Goal: Information Seeking & Learning: Learn about a topic

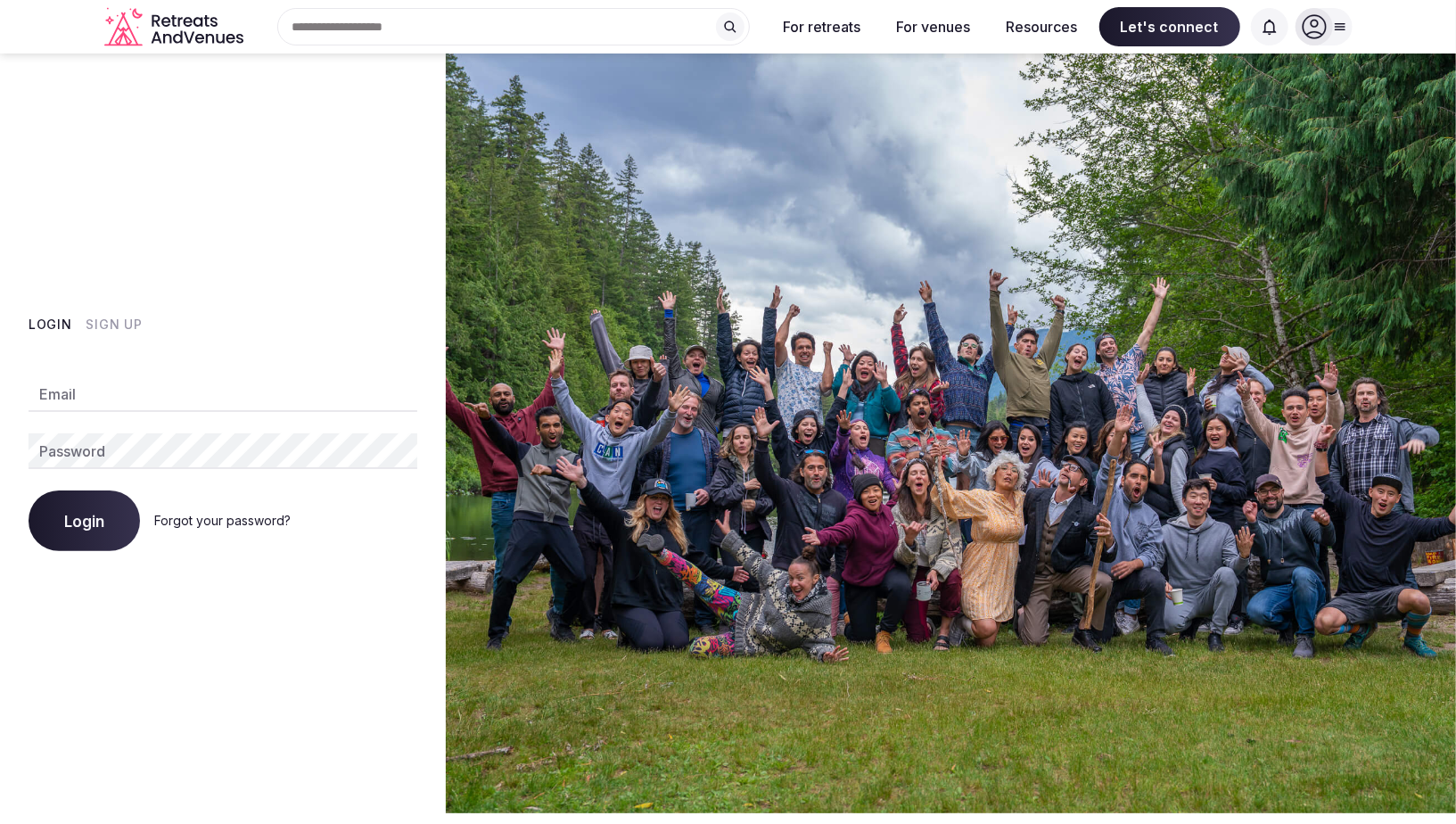
click at [217, 37] on icon "Retreats and Venues company logo" at bounding box center [175, 26] width 142 height 40
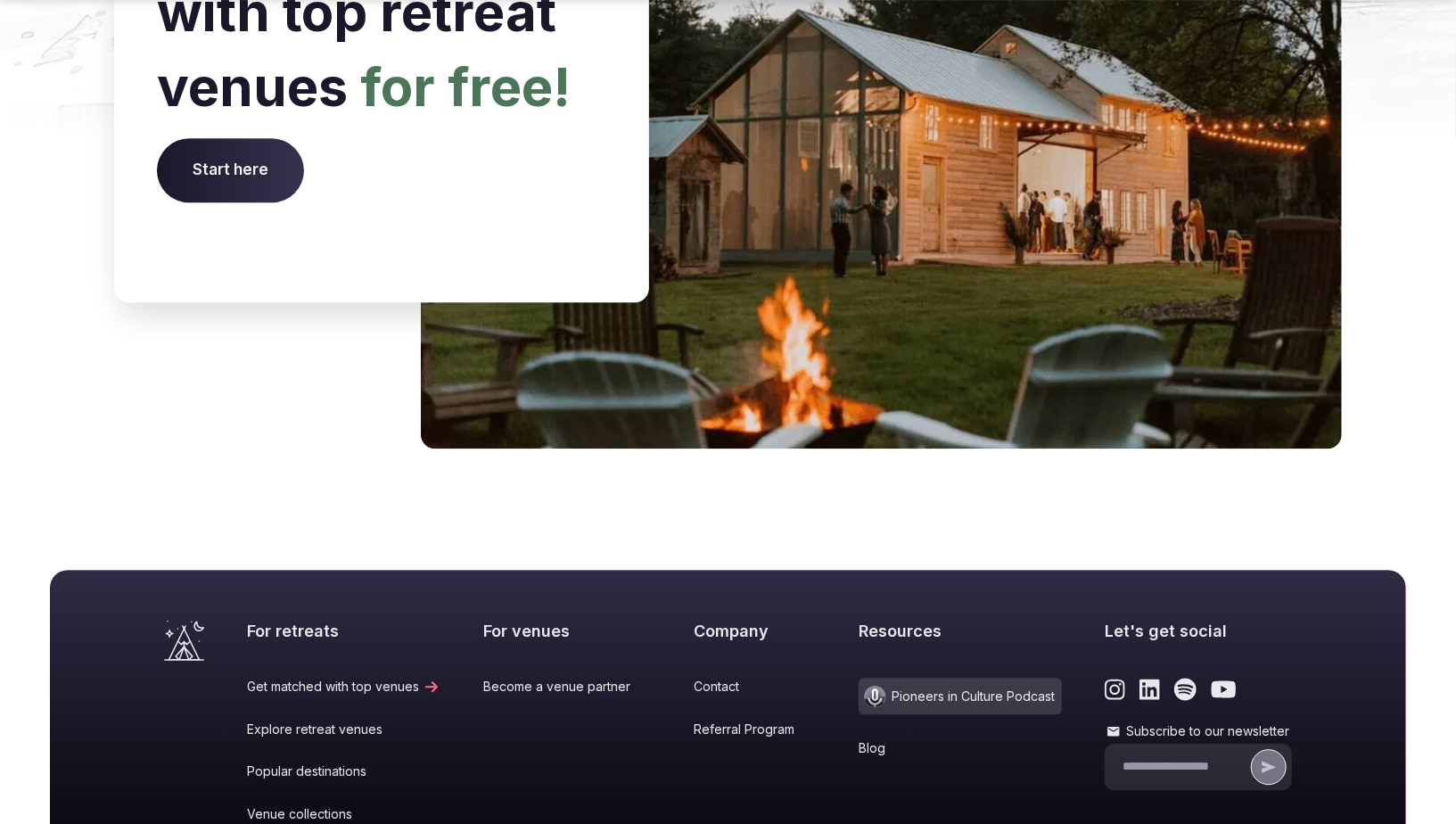
scroll to position [7345, 0]
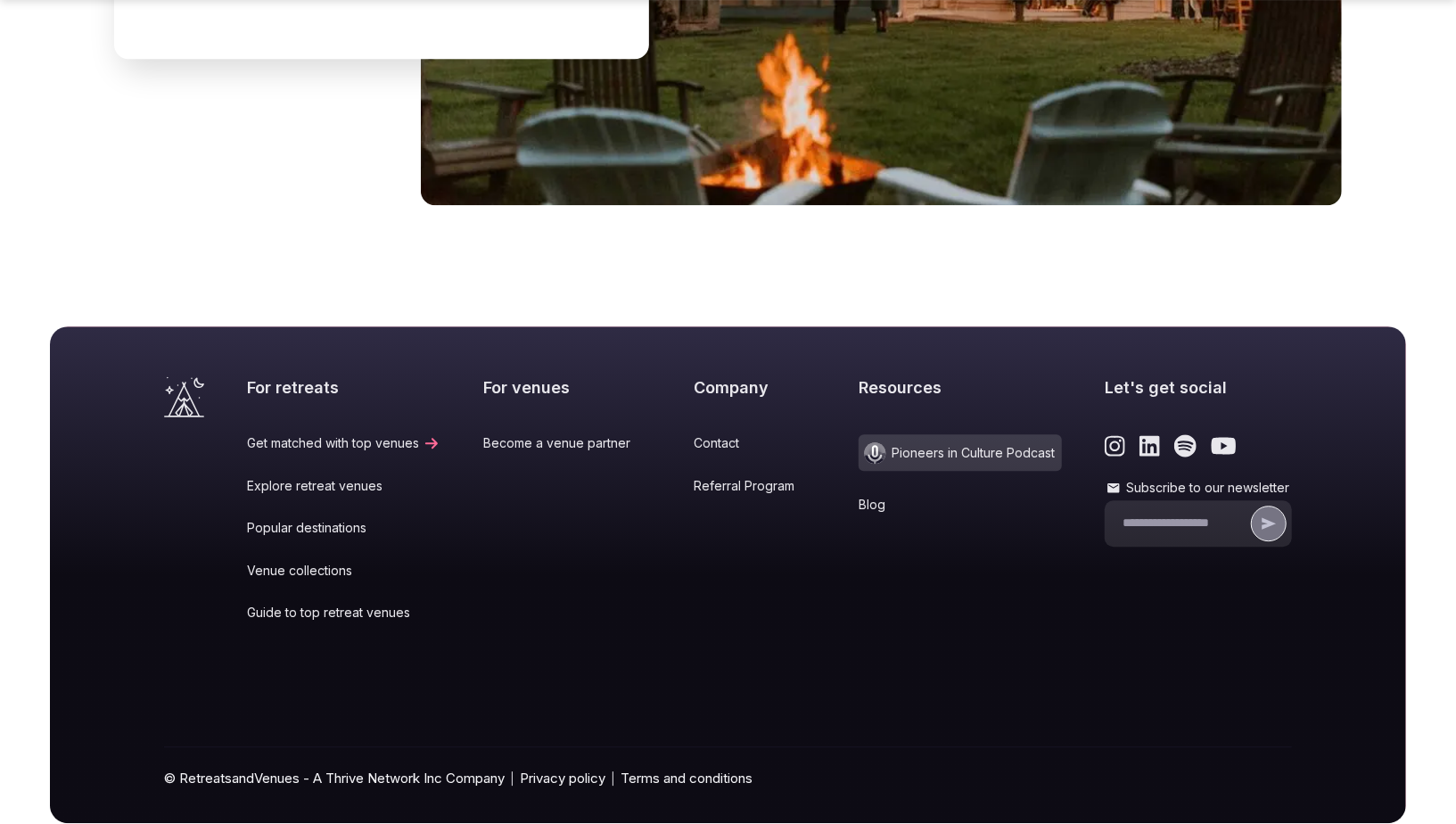
click at [858, 467] on div "Resources Pioneers in Culture Podcast Blog" at bounding box center [959, 510] width 204 height 270
click at [859, 496] on link "Blog" at bounding box center [959, 505] width 204 height 18
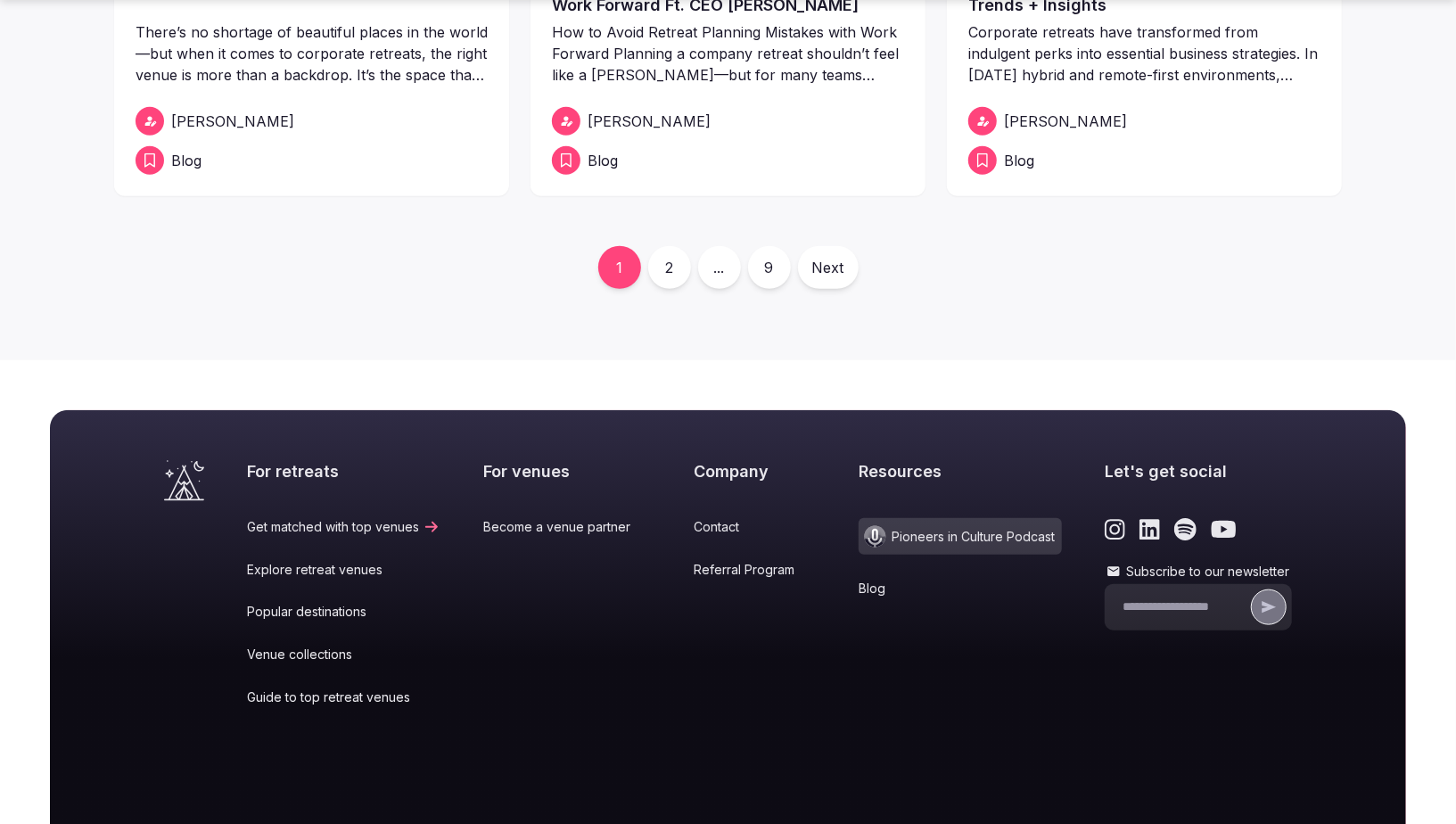
scroll to position [1053, 0]
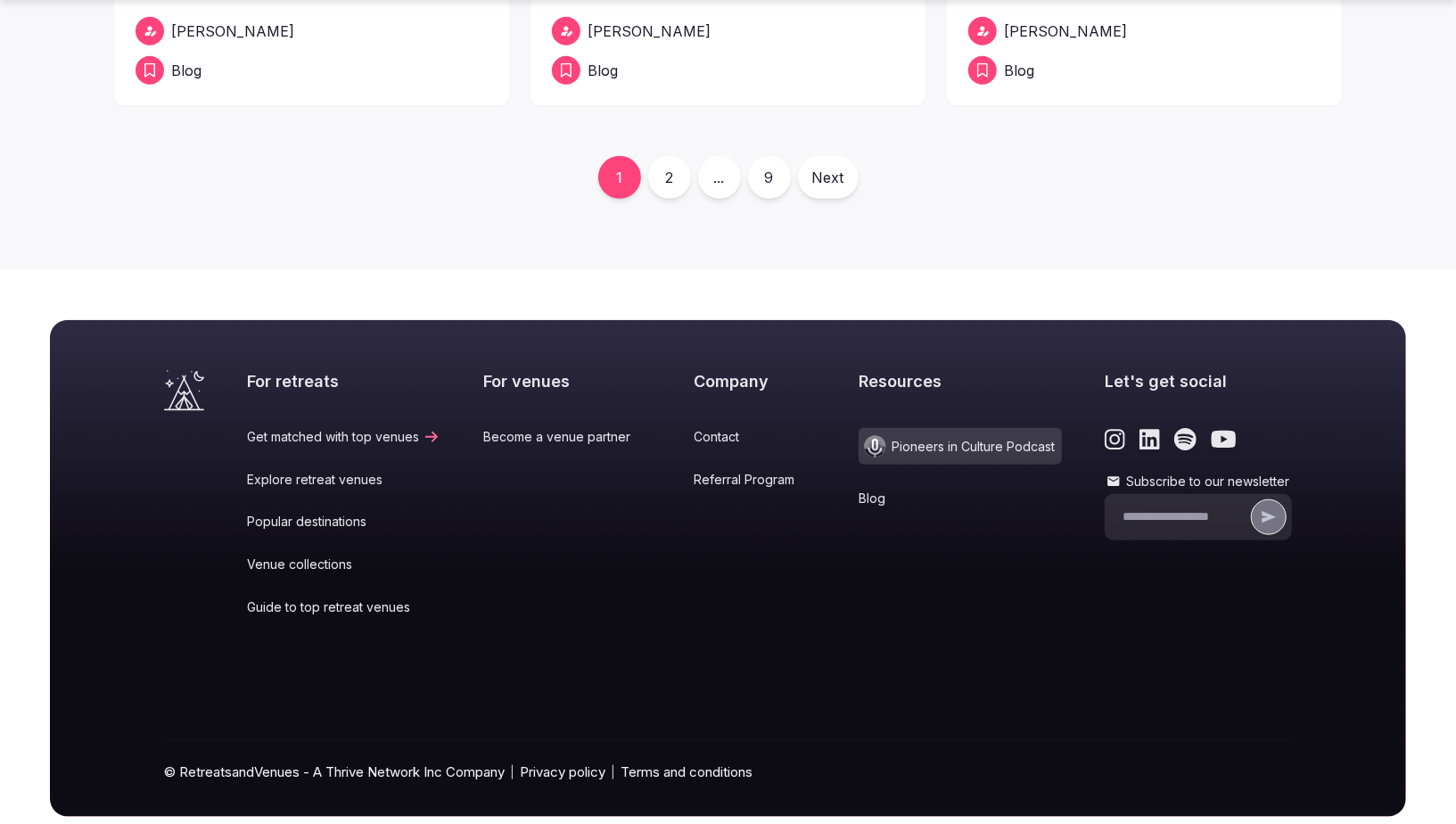
click at [765, 180] on link "9" at bounding box center [769, 177] width 43 height 43
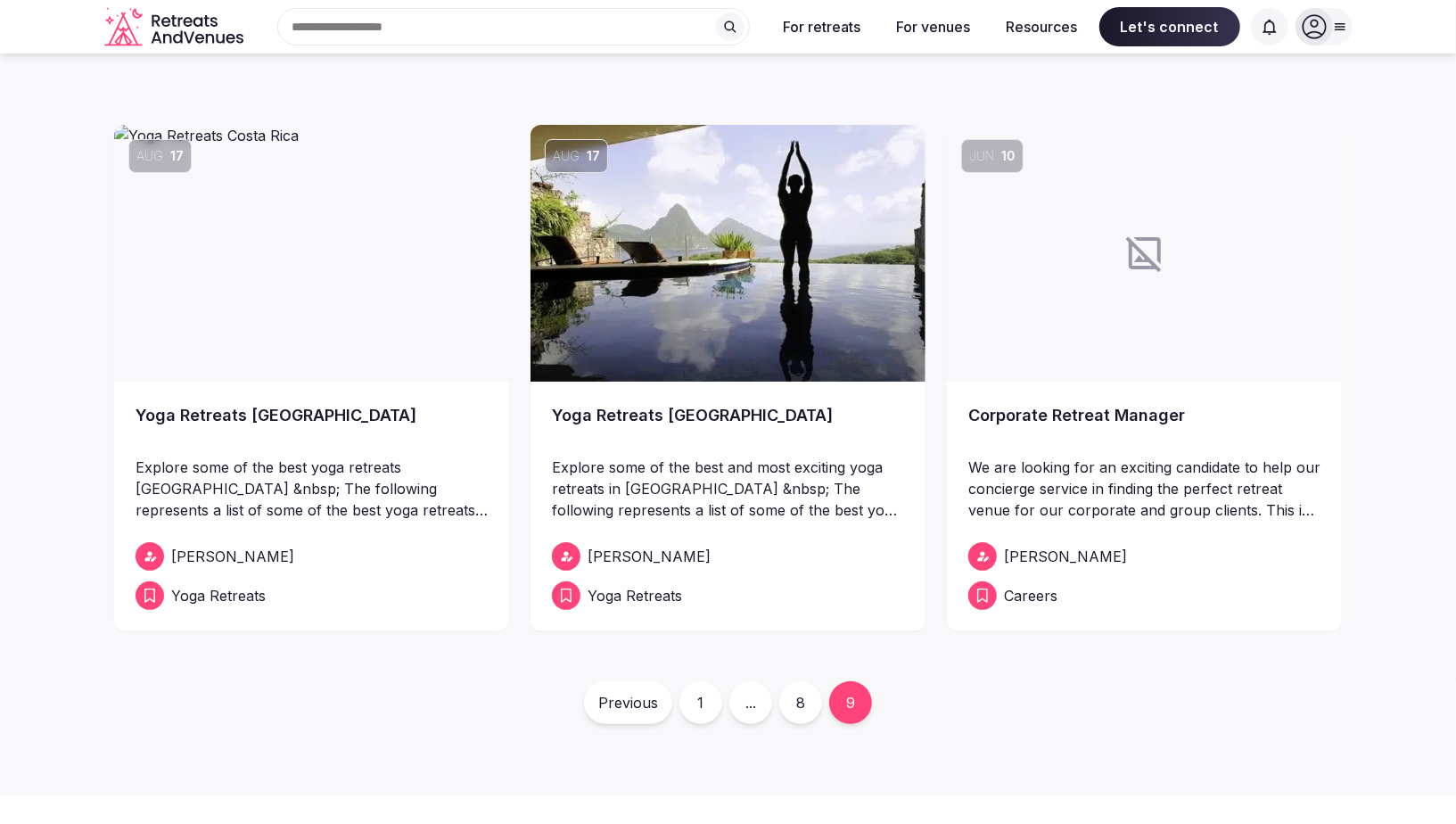
click at [1033, 598] on span "Careers" at bounding box center [1030, 595] width 54 height 21
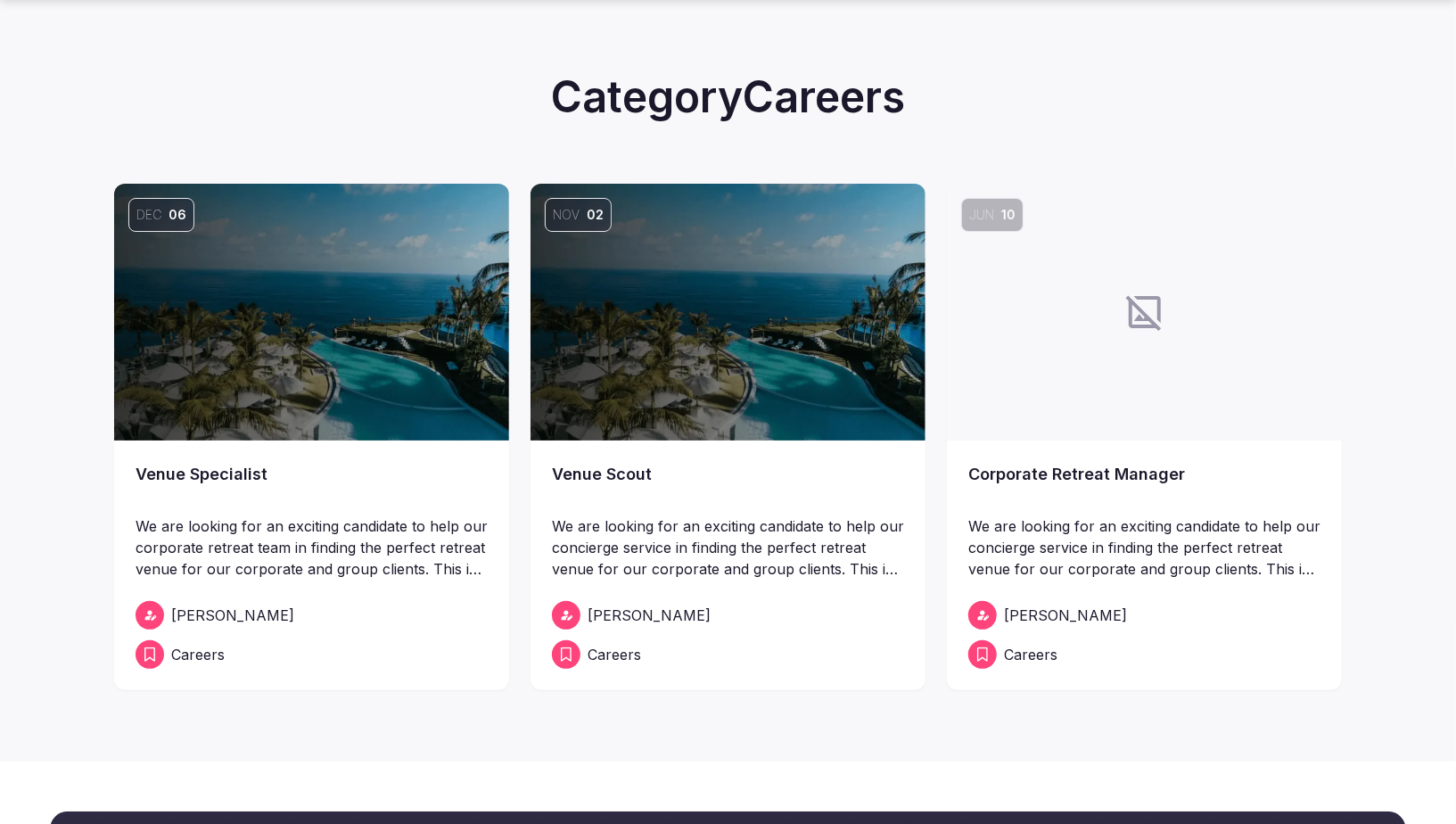
scroll to position [64, 0]
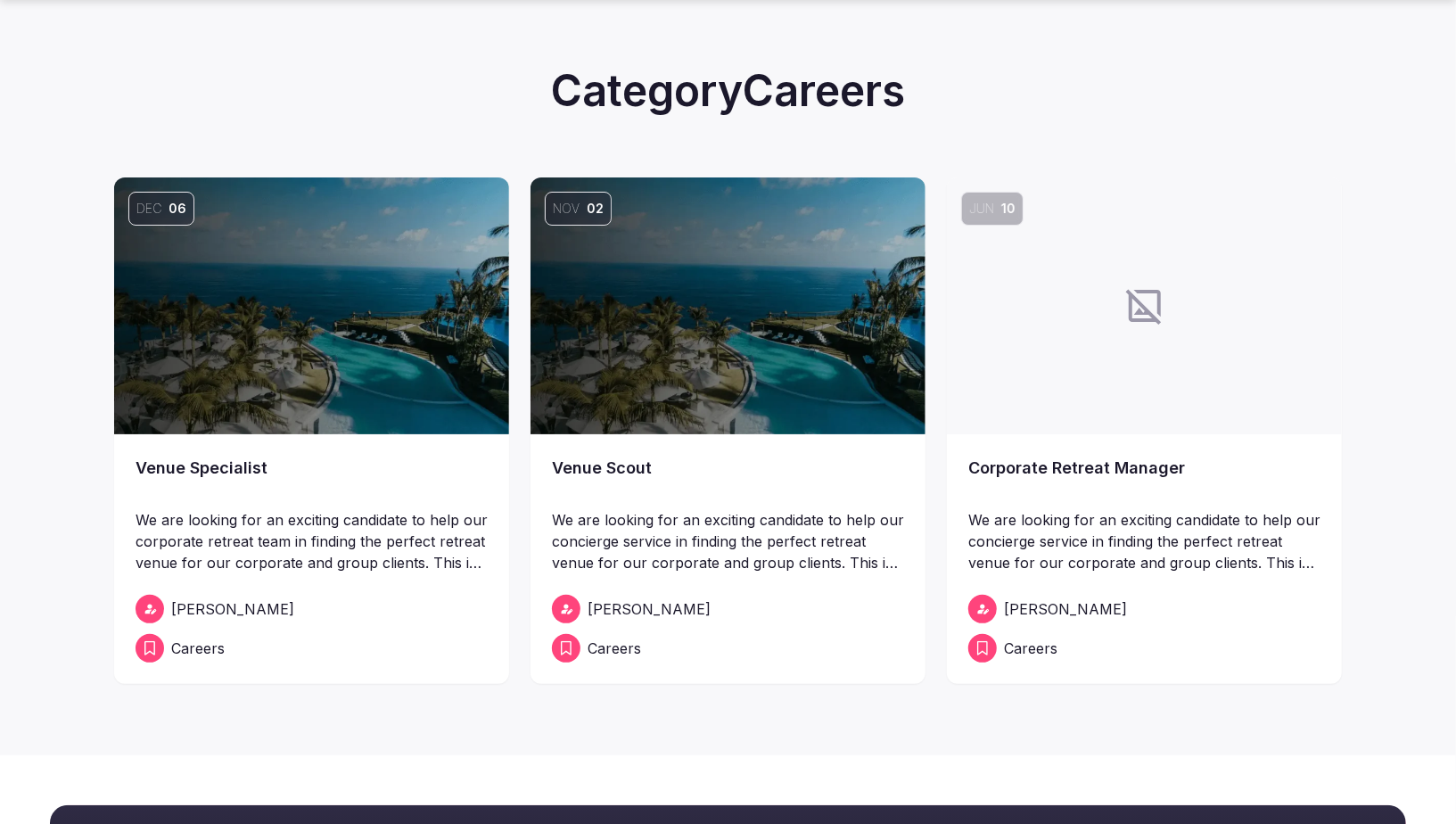
click at [231, 473] on link "Venue Specialist" at bounding box center [312, 480] width 353 height 50
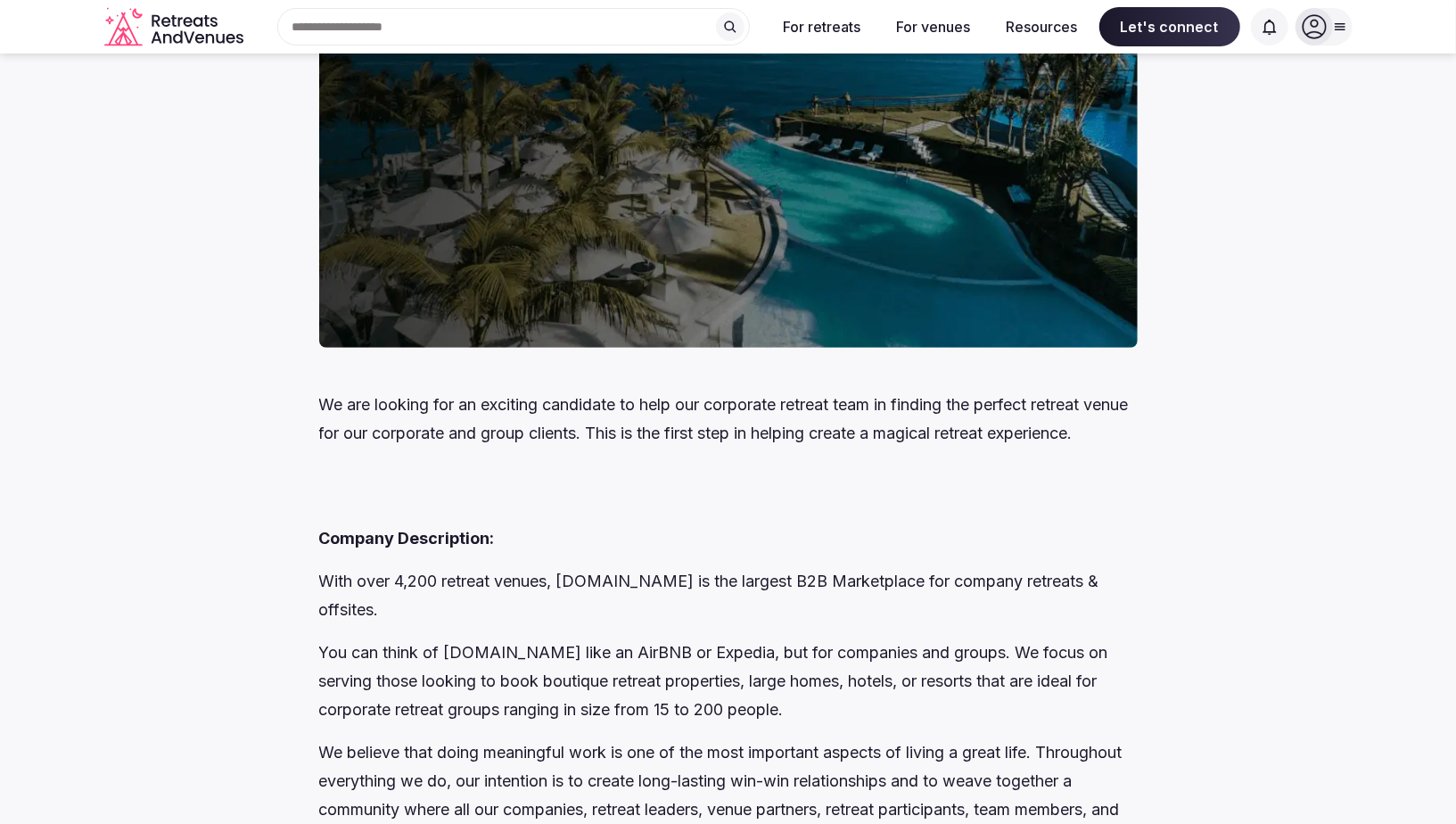
scroll to position [93, 0]
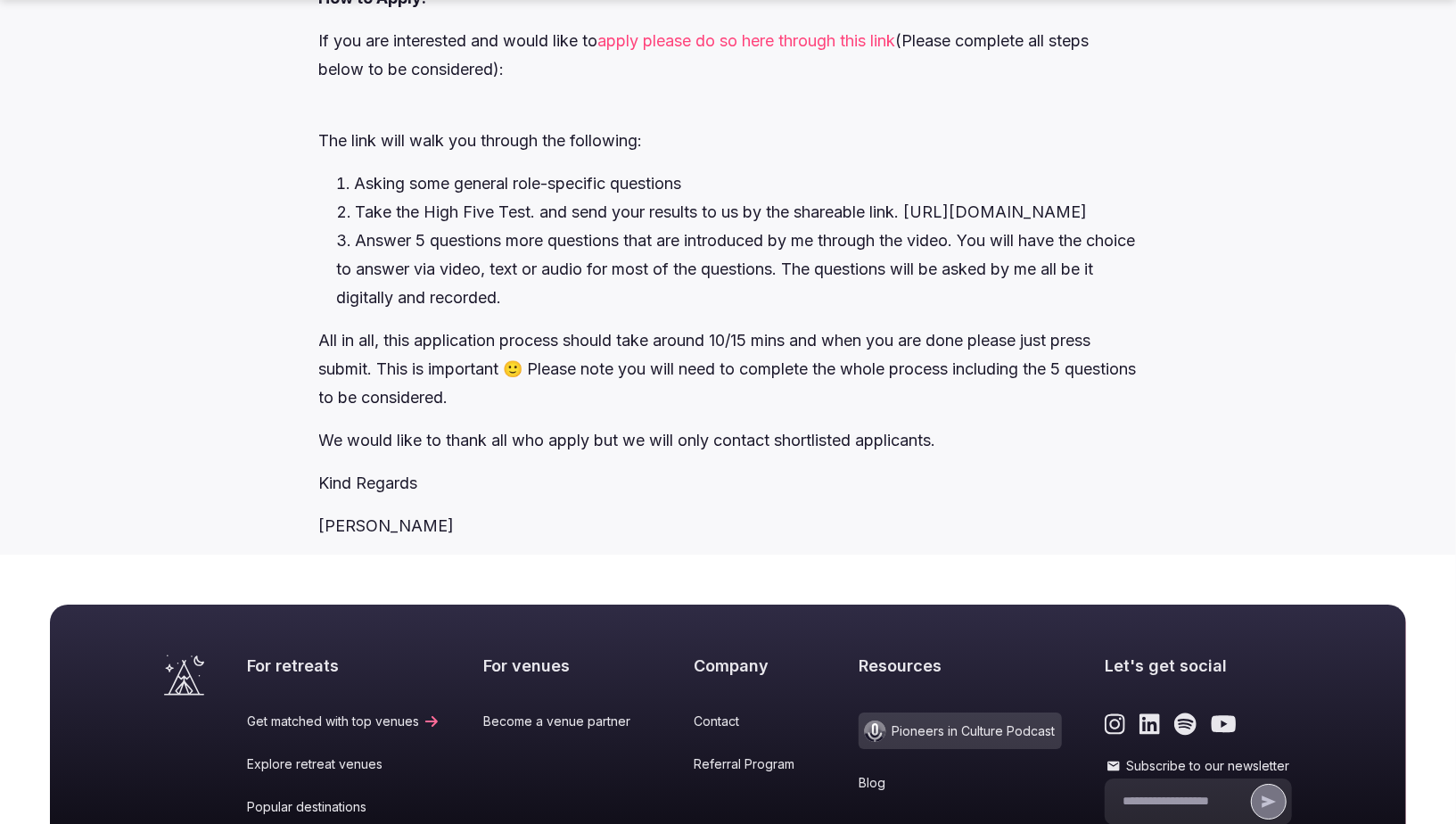
scroll to position [3759, 0]
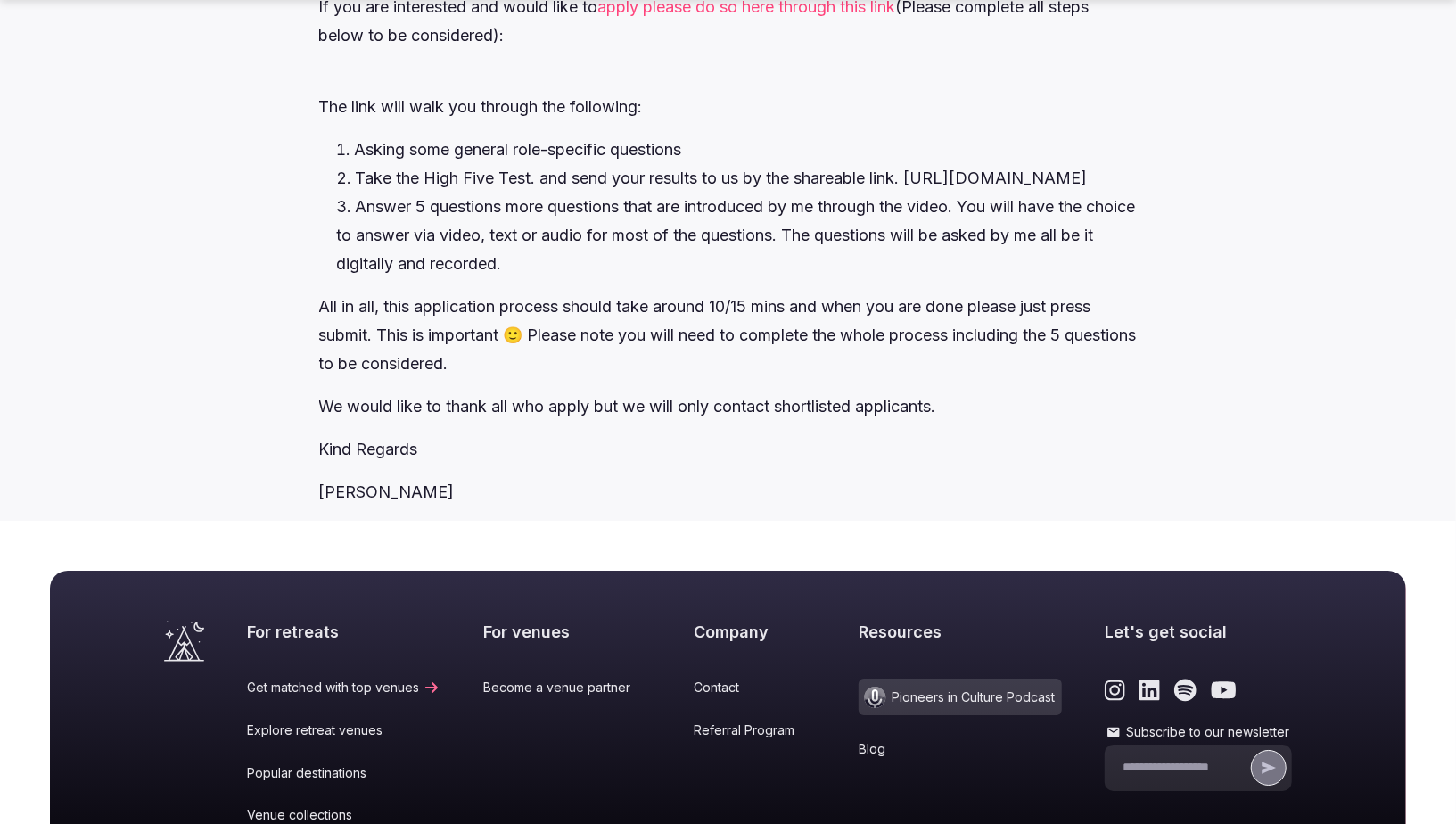
click at [866, 16] on link "apply please do so here through this link" at bounding box center [747, 6] width 298 height 19
